Goal: Information Seeking & Learning: Learn about a topic

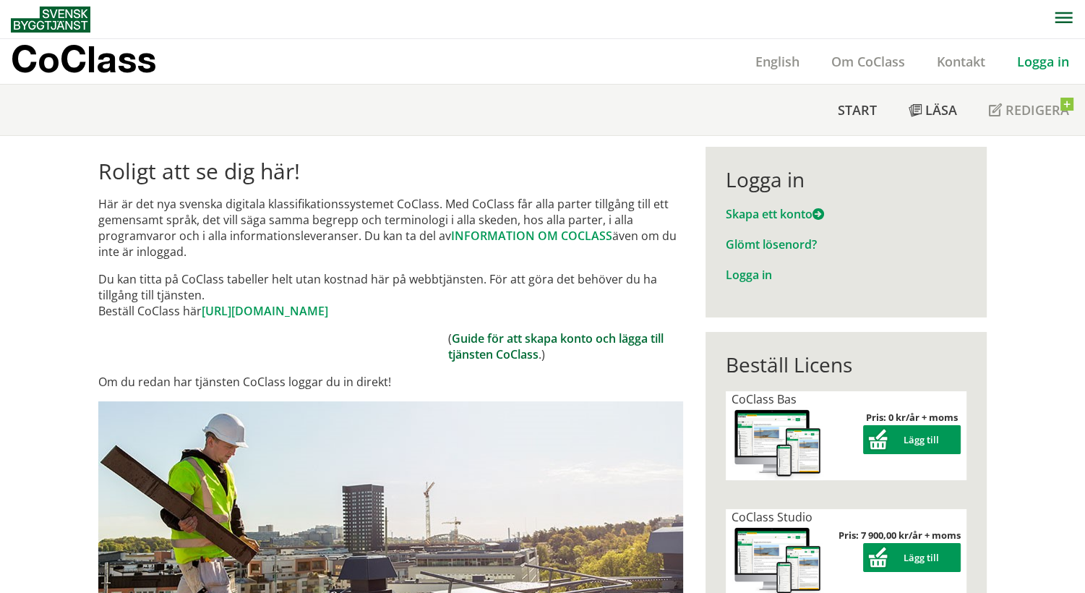
click at [502, 342] on link "Guide för att skapa konto och lägga till tjänsten CoClass" at bounding box center [555, 346] width 215 height 32
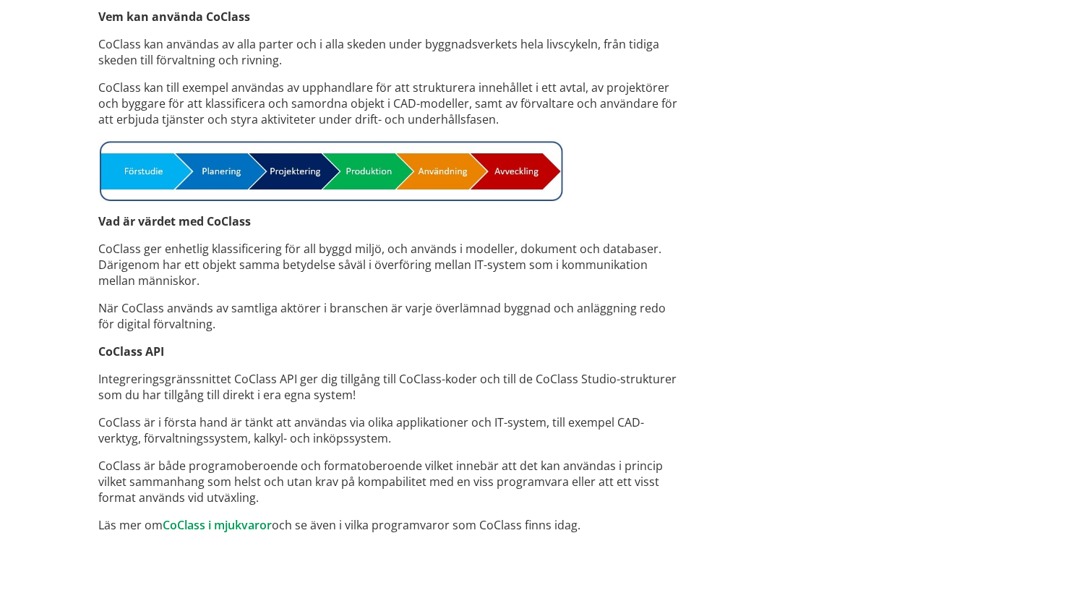
scroll to position [1080, 0]
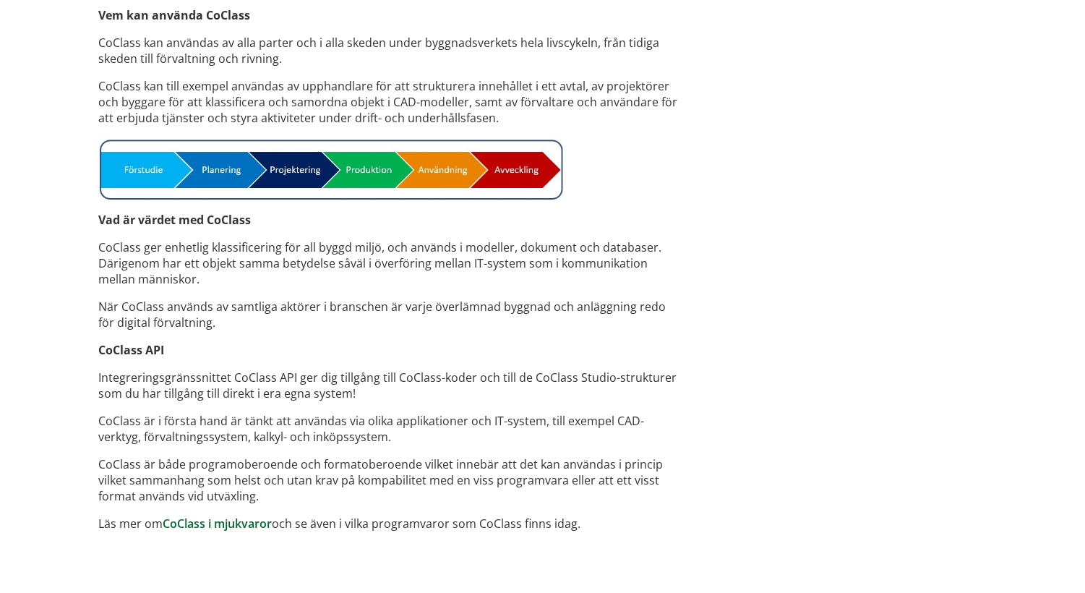
click at [193, 525] on link "CoClass i mjukvaror" at bounding box center [217, 523] width 109 height 16
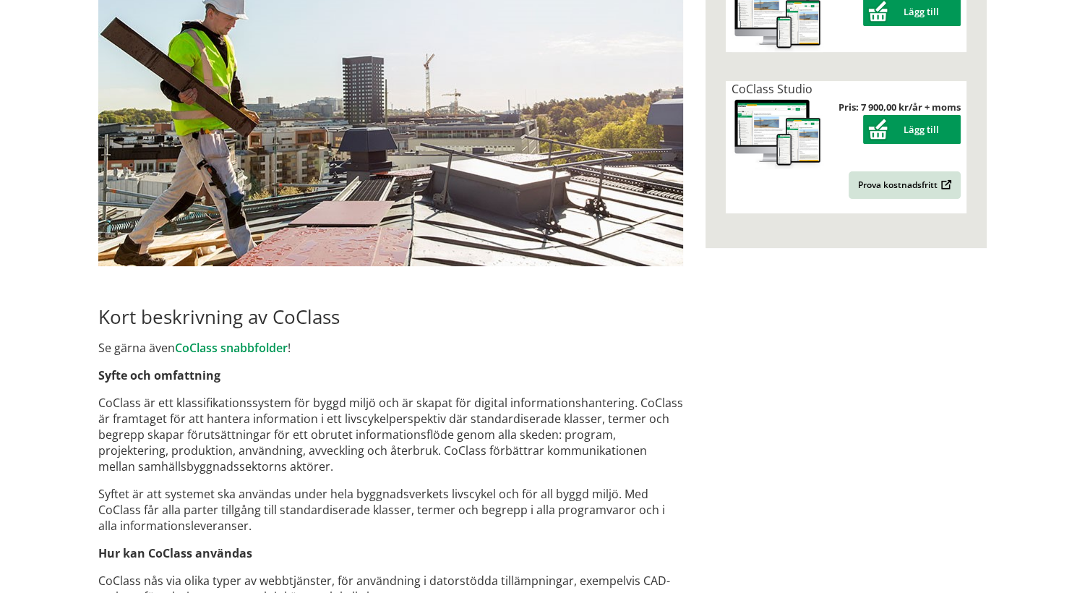
scroll to position [353, 0]
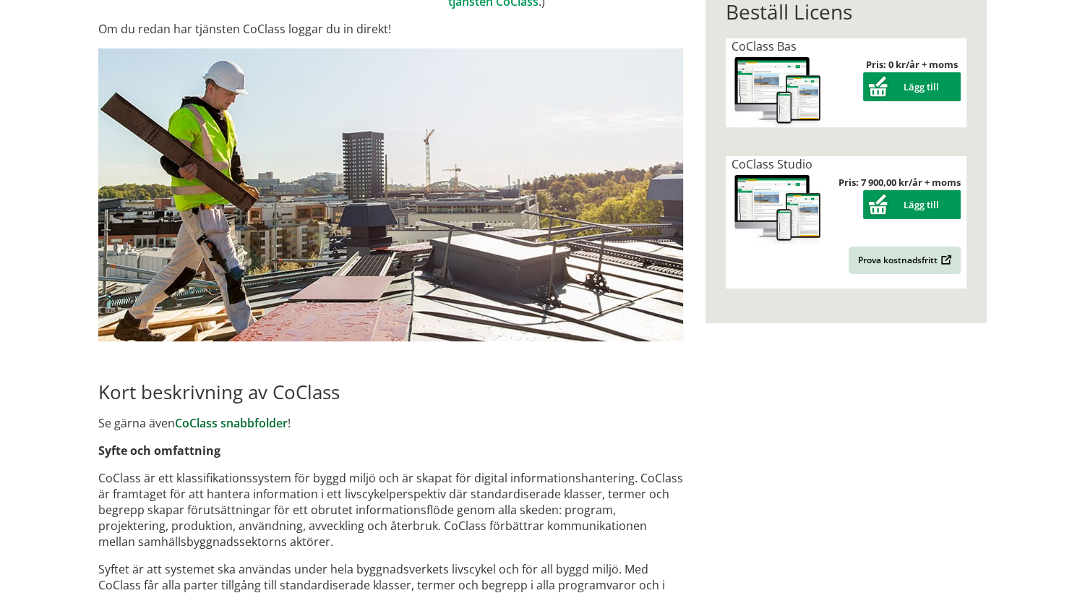
click at [239, 425] on link "CoClass snabbfolder" at bounding box center [231, 423] width 113 height 16
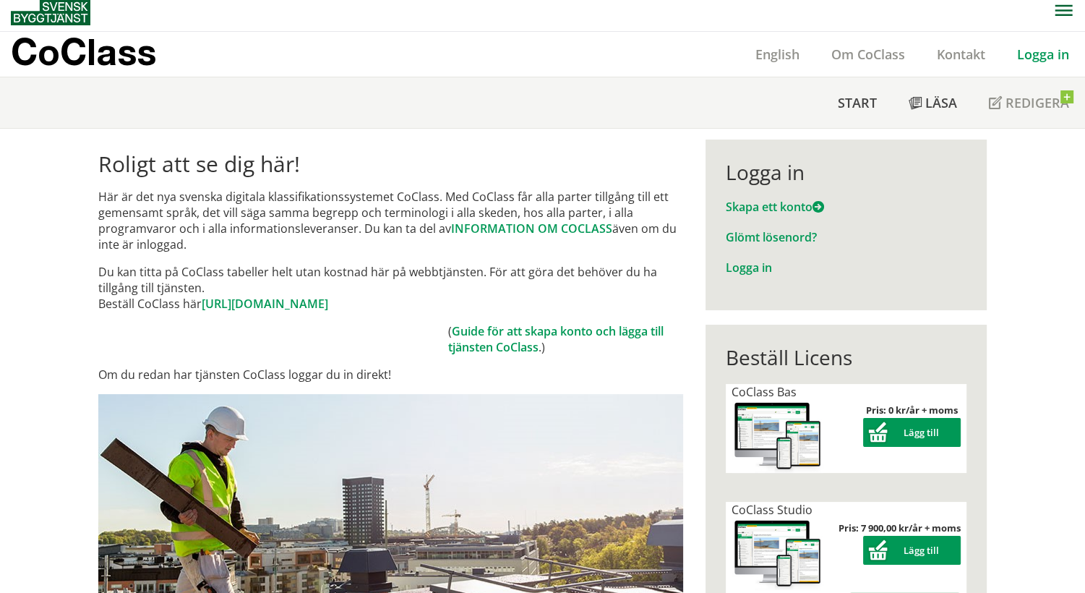
scroll to position [0, 0]
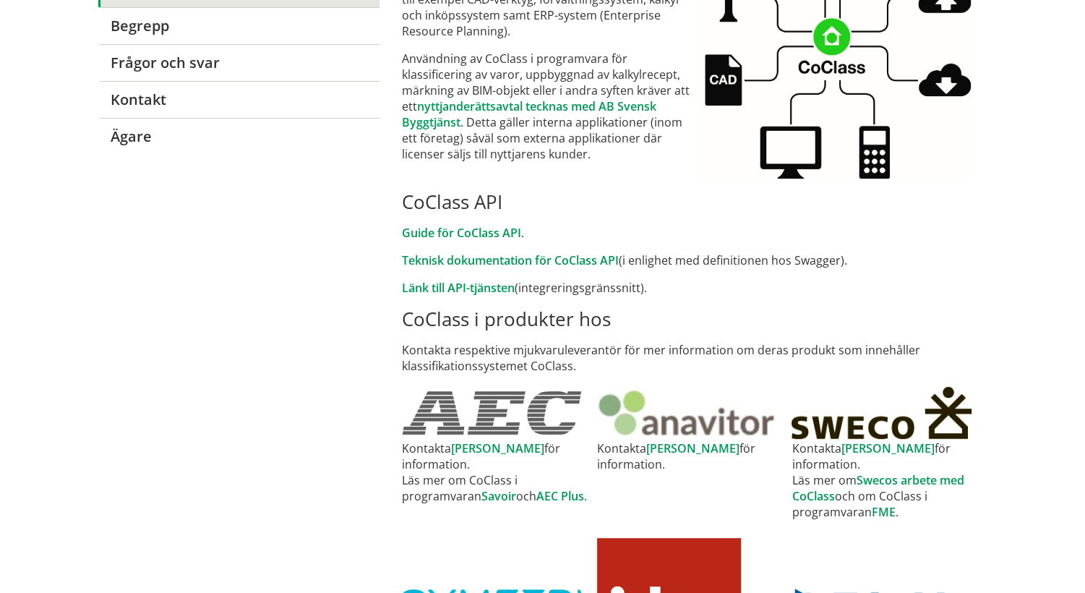
scroll to position [306, 0]
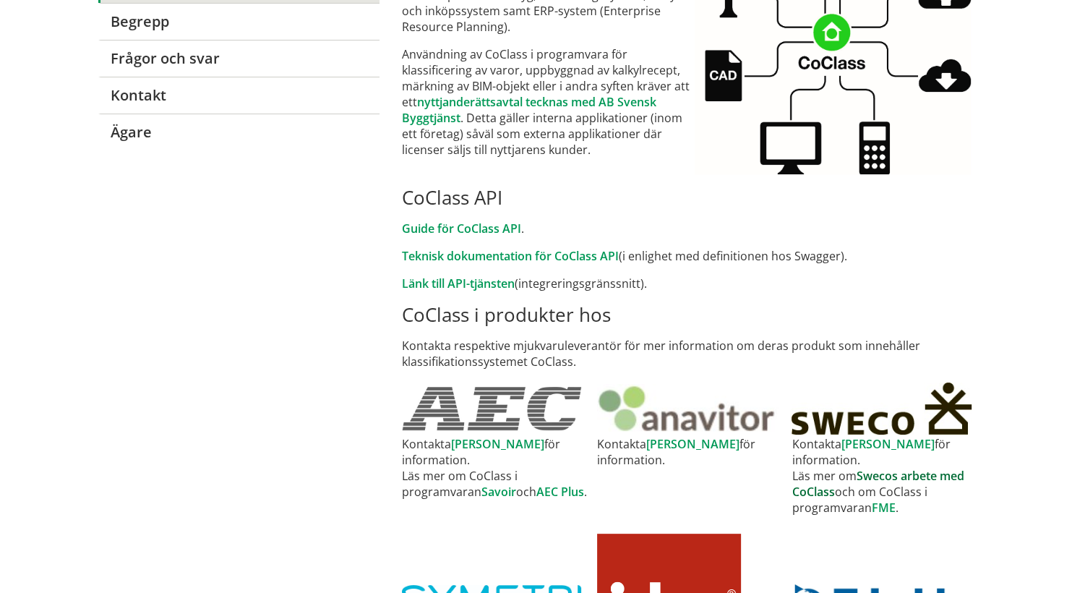
click at [908, 468] on link "Swecos arbete med CoClass" at bounding box center [877, 484] width 172 height 32
click at [473, 224] on link "Guide för CoClass API" at bounding box center [461, 228] width 119 height 16
click at [465, 254] on link "Teknisk dokumentation för CoClass API" at bounding box center [510, 256] width 217 height 16
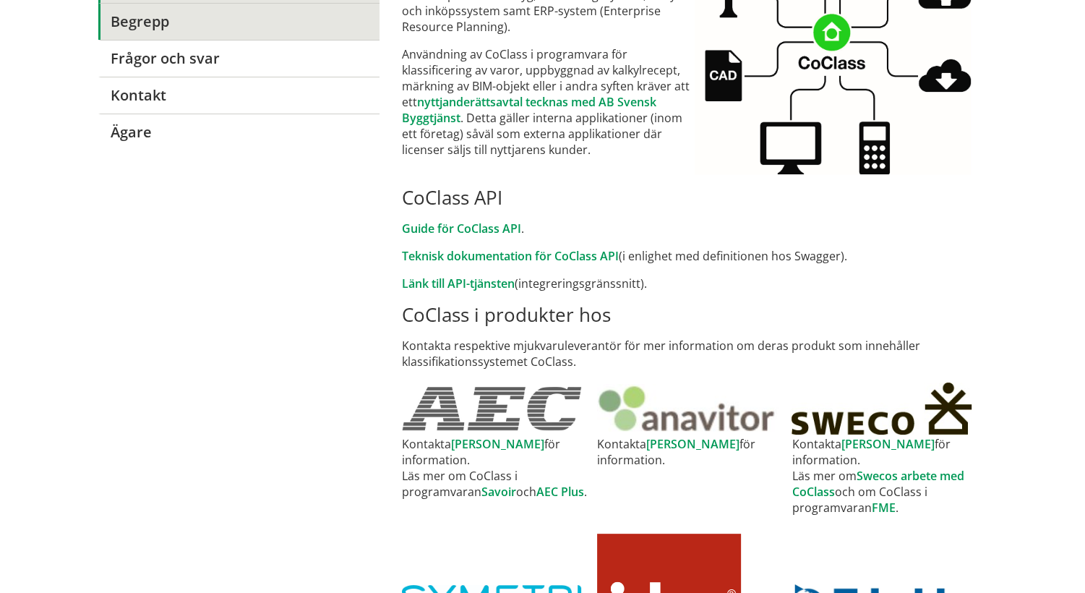
click at [179, 29] on link "Begrepp" at bounding box center [238, 21] width 281 height 37
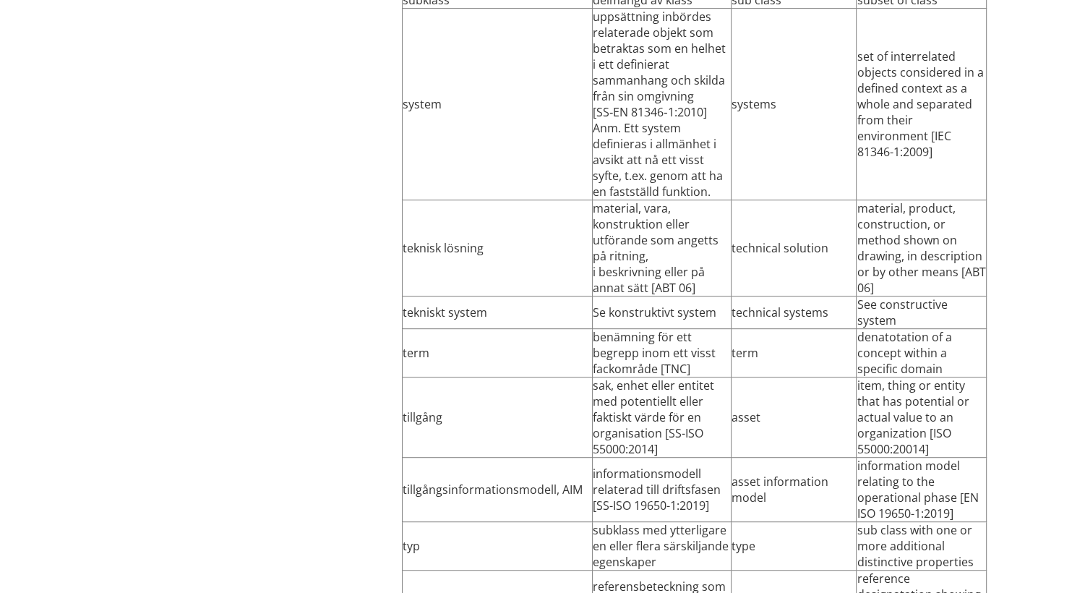
scroll to position [6067, 0]
